Goal: Register for event/course

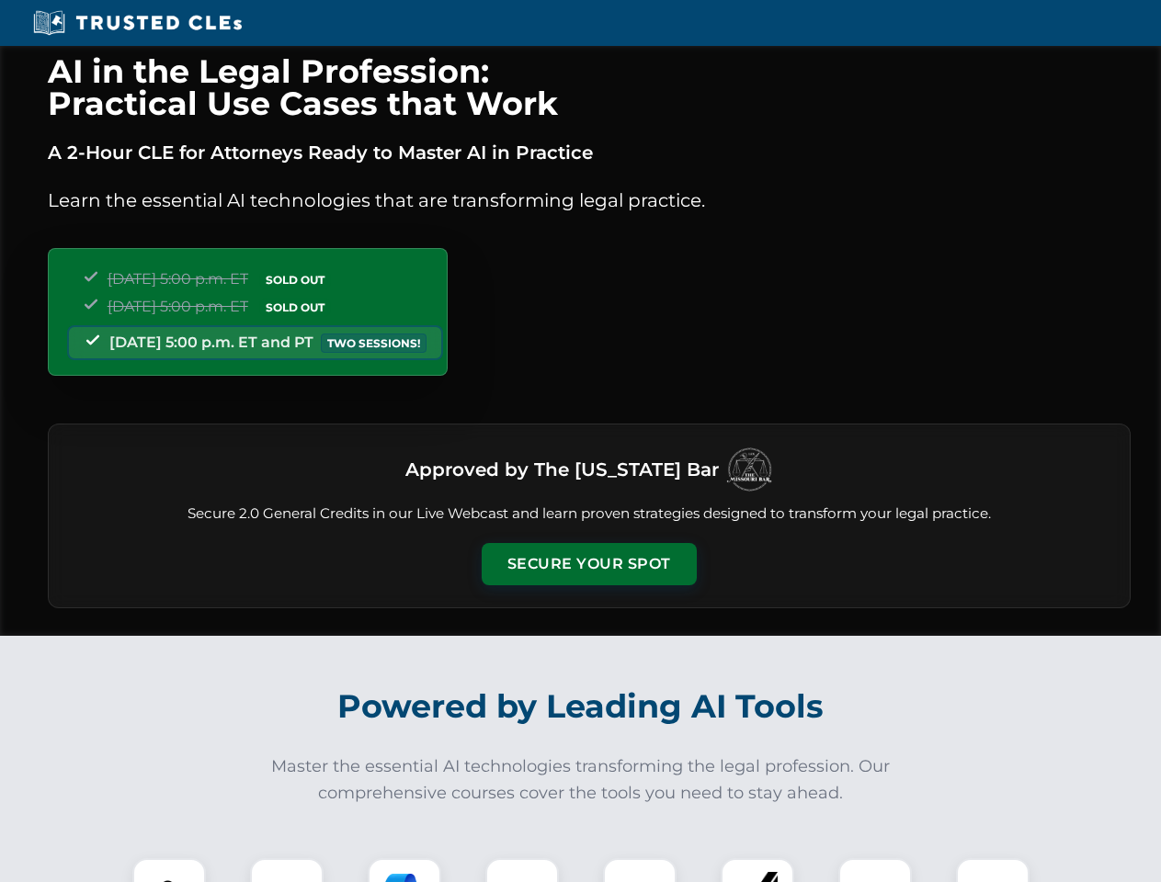
click at [588, 564] on button "Secure Your Spot" at bounding box center [589, 564] width 215 height 42
click at [169, 870] on img at bounding box center [168, 895] width 53 height 53
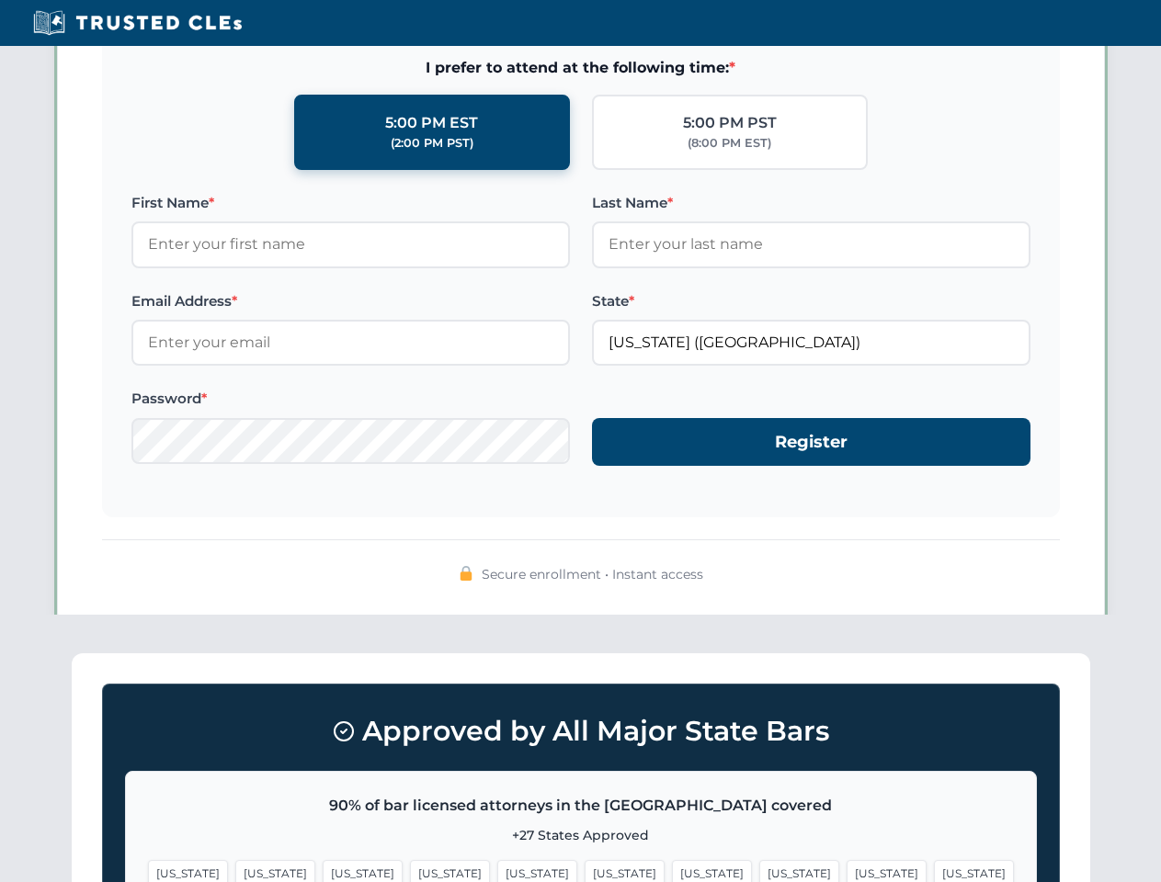
click at [672, 870] on span "[US_STATE]" at bounding box center [712, 873] width 80 height 27
click at [847, 870] on span "[US_STATE]" at bounding box center [887, 873] width 80 height 27
